Goal: Task Accomplishment & Management: Manage account settings

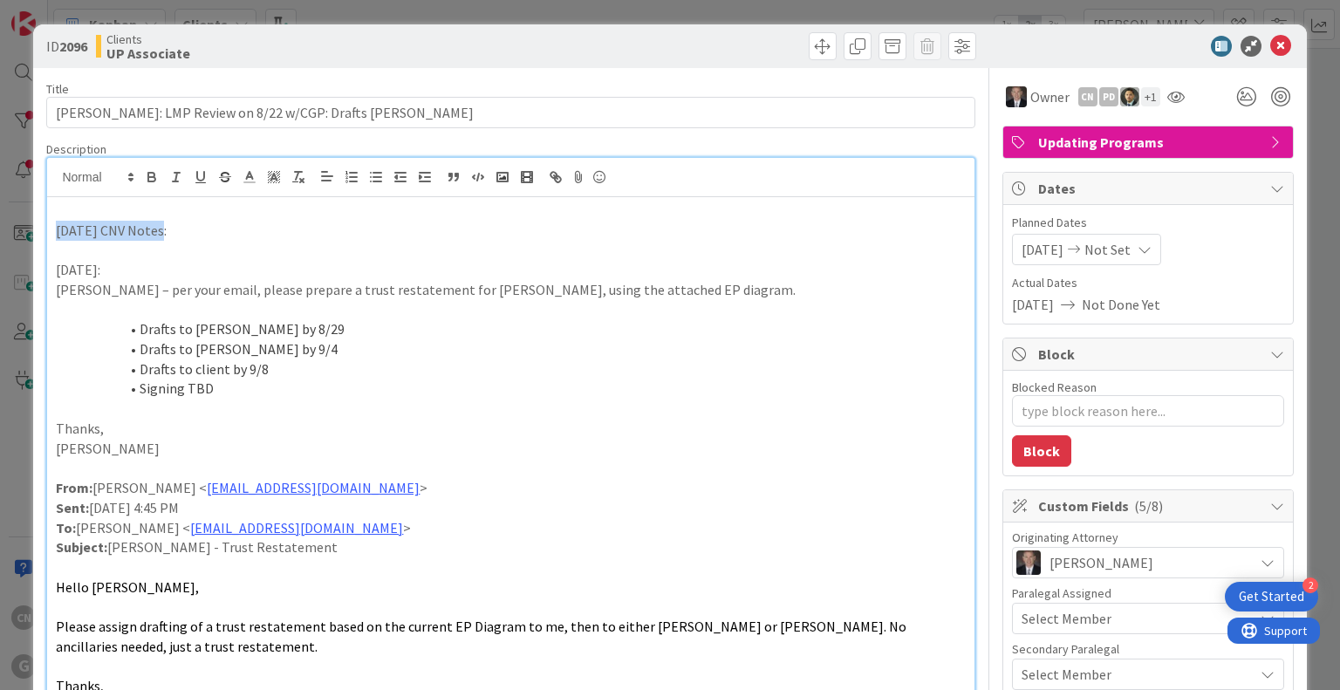
drag, startPoint x: 151, startPoint y: 226, endPoint x: 45, endPoint y: 228, distance: 105.6
click at [149, 177] on icon "button" at bounding box center [151, 179] width 7 height 4
click at [509, 487] on p "From: [PERSON_NAME] < [EMAIL_ADDRESS][DOMAIN_NAME] >" at bounding box center [510, 488] width 909 height 20
click at [793, 341] on li "Drafts to [PERSON_NAME] by 9/4" at bounding box center [521, 349] width 888 height 20
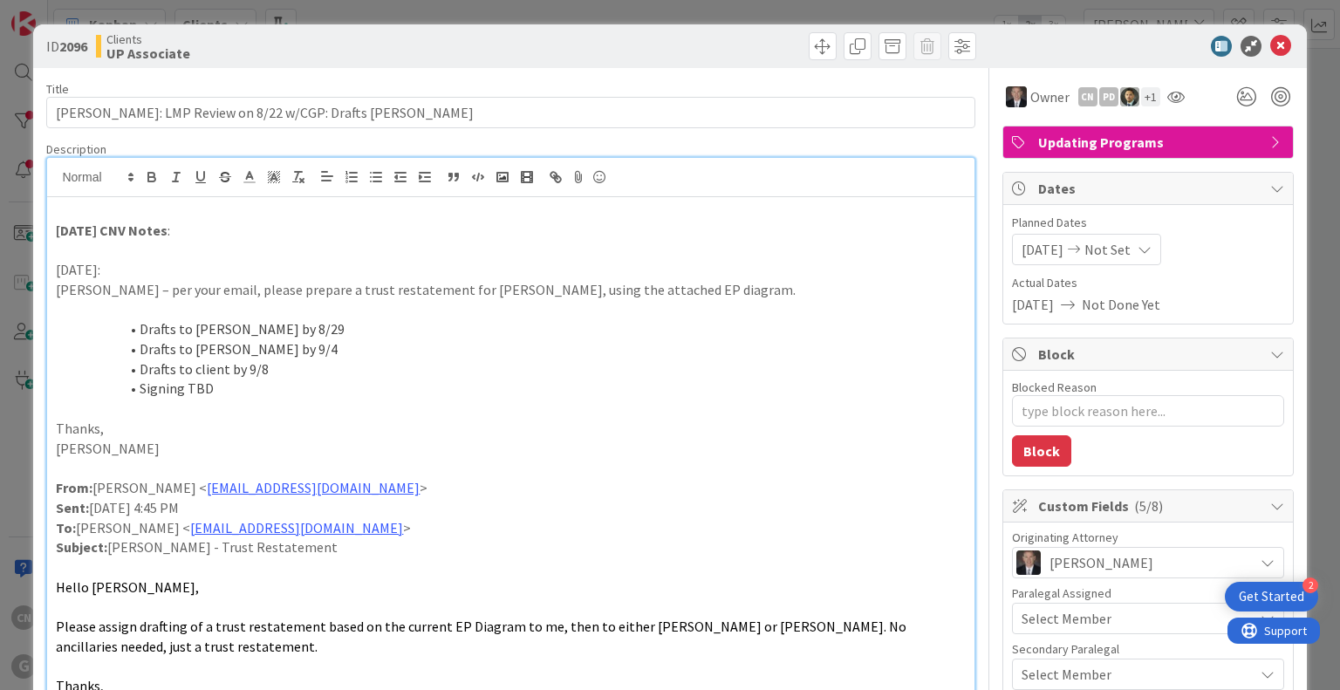
click at [286, 369] on li "Drafts to client by 9/8" at bounding box center [521, 369] width 888 height 20
type textarea "x"
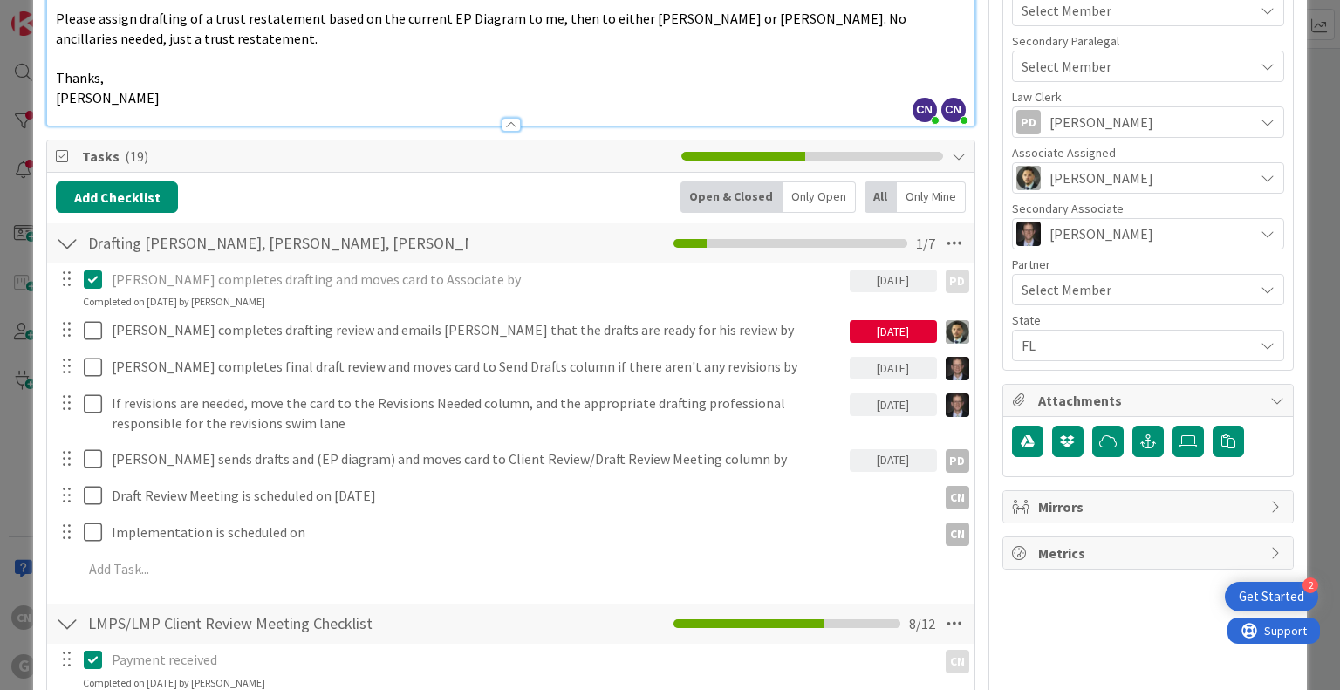
scroll to position [609, 0]
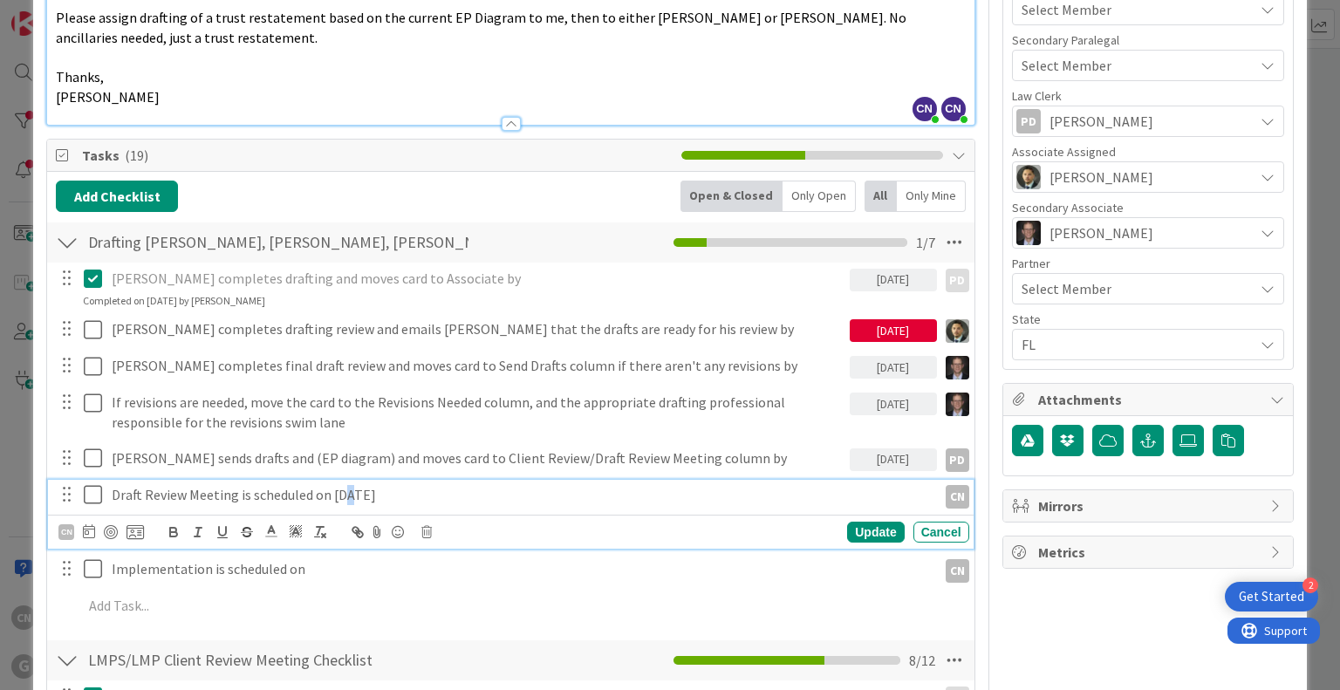
click at [344, 497] on p "Draft Review Meeting is scheduled on [DATE]" at bounding box center [521, 495] width 818 height 20
click at [454, 488] on p "Draft Review Meeting is scheduled on [DATE]" at bounding box center [521, 495] width 818 height 20
drag, startPoint x: 602, startPoint y: 634, endPoint x: 591, endPoint y: 630, distance: 12.2
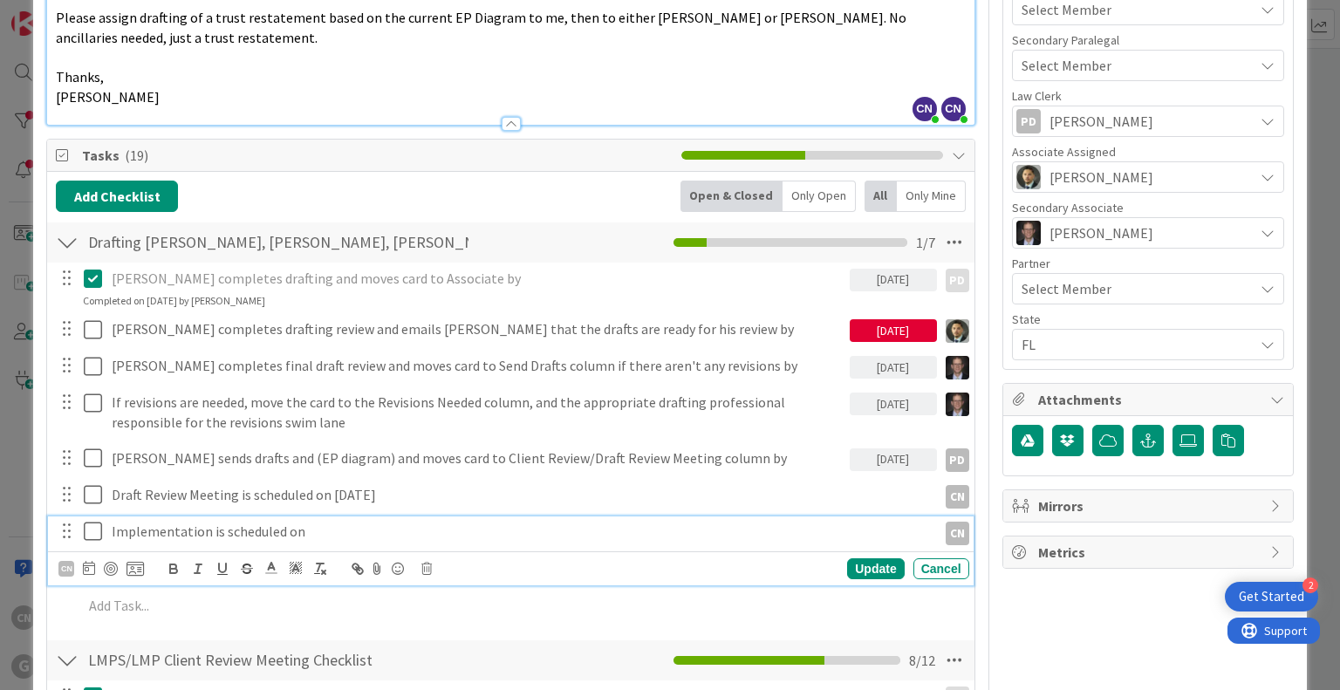
click at [316, 526] on p "Implementation is scheduled on" at bounding box center [521, 532] width 818 height 20
drag, startPoint x: 1104, startPoint y: 616, endPoint x: 1077, endPoint y: 613, distance: 26.3
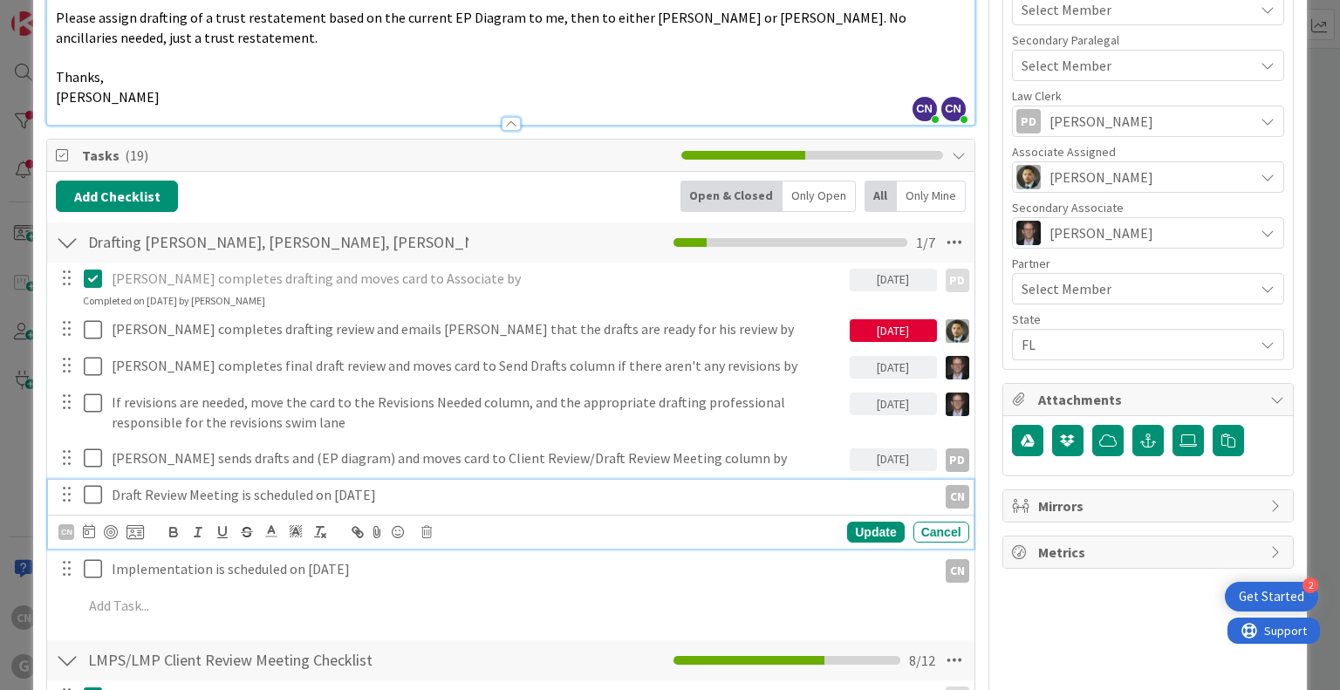
drag, startPoint x: 381, startPoint y: 491, endPoint x: 534, endPoint y: 491, distance: 152.7
click at [311, 496] on p "Draft Review Meeting is scheduled on [DATE]" at bounding box center [521, 495] width 818 height 20
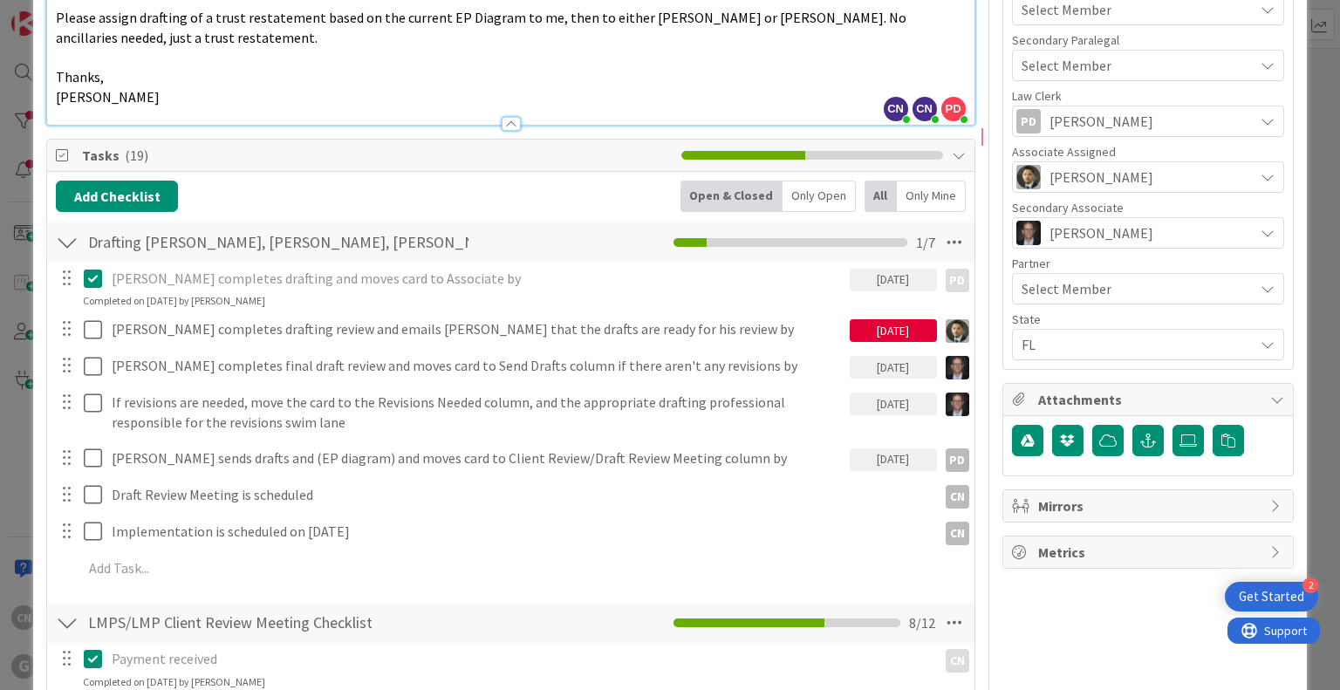
type textarea "x"
